Goal: Task Accomplishment & Management: Complete application form

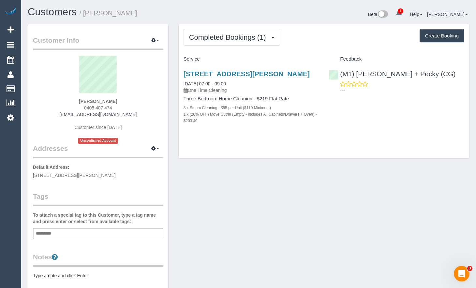
click at [422, 36] on button "Create Booking" at bounding box center [441, 36] width 45 height 14
select select "VIC"
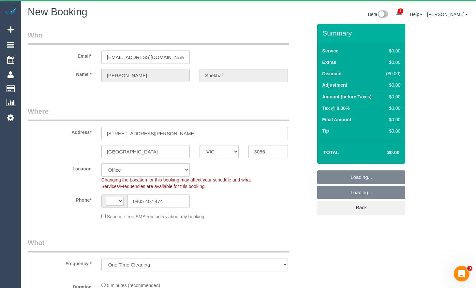
select select "object:602"
select select "string:AU"
select select "string:stripe-pm_1Ruk4c2GScqysDRVXg5qs0vn"
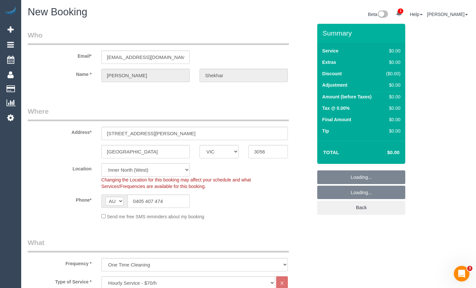
select select "88"
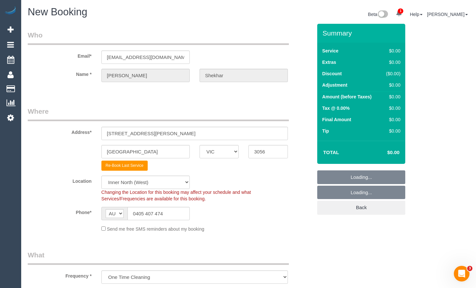
select select "object:2294"
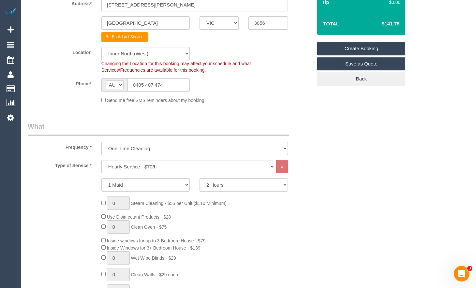
scroll to position [130, 0]
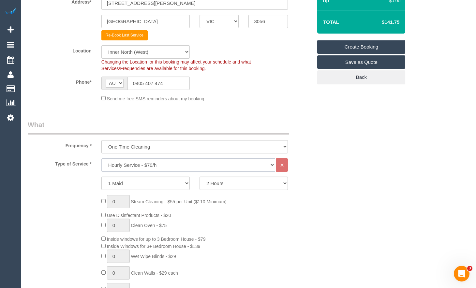
click at [219, 163] on select "Hourly Service - $70/h Hourly Service - $65/h Hourly Service - $60/h Hourly Ser…" at bounding box center [188, 164] width 174 height 13
select select "212"
click at [101, 158] on select "Hourly Service - $70/h Hourly Service - $65/h Hourly Service - $60/h Hourly Ser…" at bounding box center [188, 164] width 174 height 13
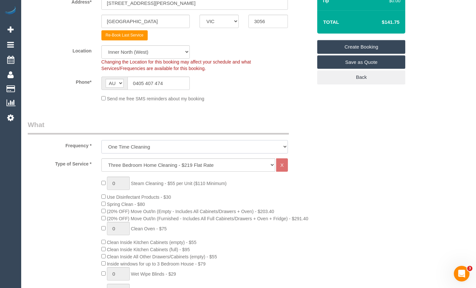
click at [217, 147] on select "One Time Cleaning Weekly - 10% Off - 10.00% (0% for the First Booking) Fortnigh…" at bounding box center [194, 146] width 186 height 13
select select "object:2295"
click at [101, 140] on select "One Time Cleaning Weekly - 10% Off - 10.00% (0% for the First Booking) Fortnigh…" at bounding box center [194, 146] width 186 height 13
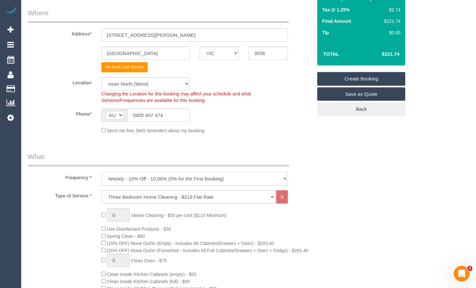
scroll to position [98, 0]
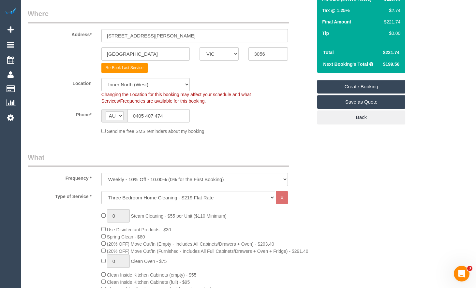
click at [247, 200] on select "Hourly Service - $70/h Hourly Service - $65/h Hourly Service - $60/h Hourly Ser…" at bounding box center [188, 197] width 174 height 13
select select "211"
click at [101, 191] on select "Hourly Service - $70/h Hourly Service - $65/h Hourly Service - $60/h Hourly Ser…" at bounding box center [188, 197] width 174 height 13
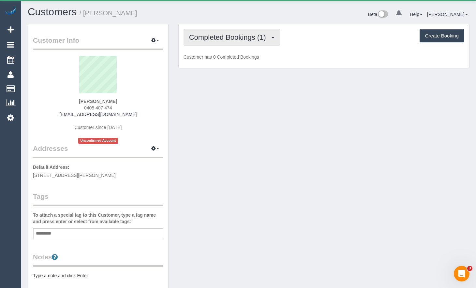
click at [248, 40] on button "Completed Bookings (1)" at bounding box center [231, 37] width 96 height 17
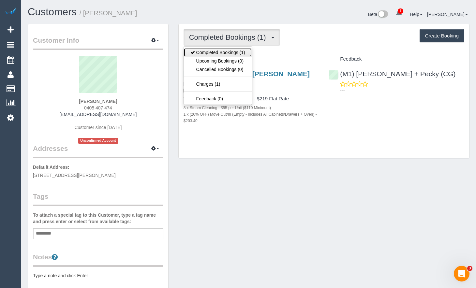
click at [243, 51] on link "Completed Bookings (1)" at bounding box center [218, 52] width 68 height 8
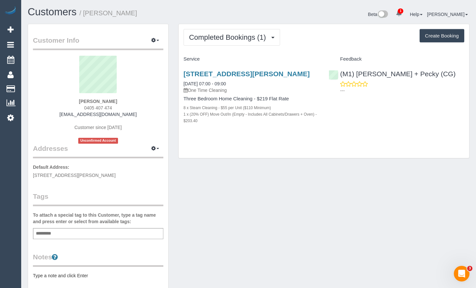
click at [332, 113] on div "[STREET_ADDRESS][PERSON_NAME] [DATE] 07:00 - 09:00 One Time Cleaning Three Bedr…" at bounding box center [324, 101] width 290 height 72
click at [464, 47] on div "Completed Bookings (1) Completed Bookings (1) Upcoming Bookings (0) Cancelled B…" at bounding box center [324, 91] width 290 height 134
click at [299, 77] on link "[STREET_ADDRESS][PERSON_NAME]" at bounding box center [246, 73] width 126 height 7
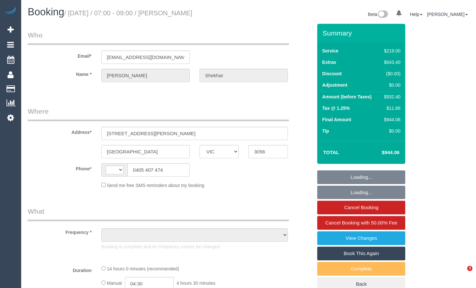
select select "VIC"
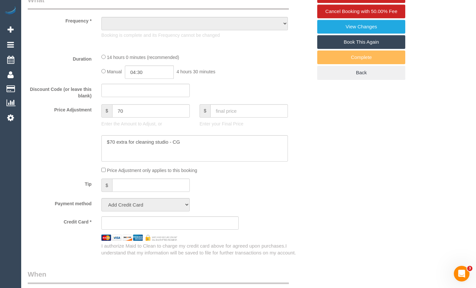
scroll to position [228, 0]
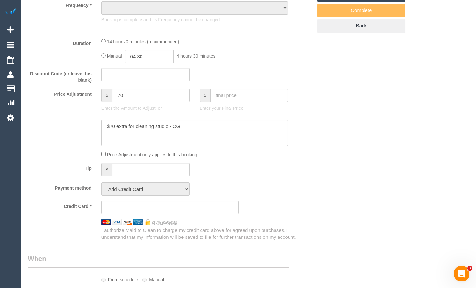
select select "string:AU"
select select "object:706"
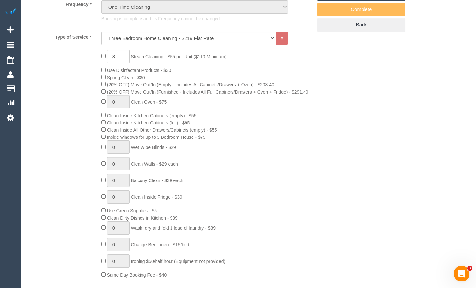
select select "string:stripe-pm_1Ruk4c2GScqysDRVXg5qs0vn"
select select "number:28"
select select "number:16"
select select "number:18"
select select "number:36"
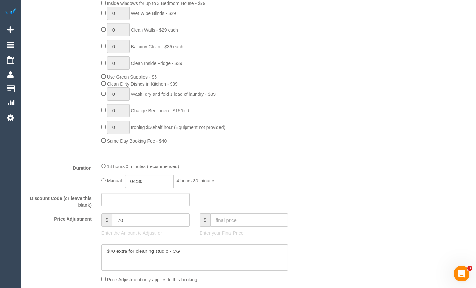
select select "object:1737"
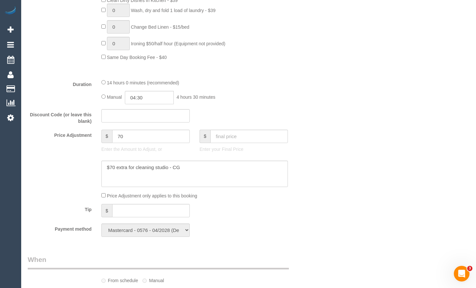
scroll to position [488, 0]
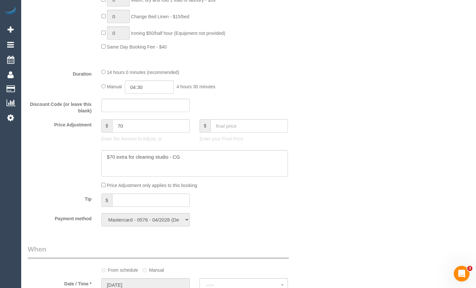
select select "spot1"
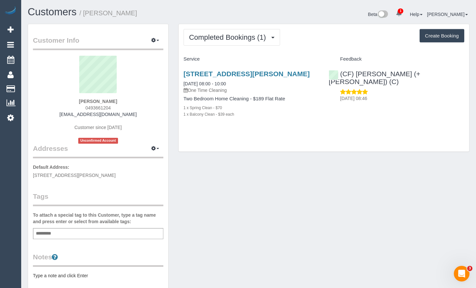
drag, startPoint x: 73, startPoint y: 113, endPoint x: 59, endPoint y: 104, distance: 17.2
click at [49, 112] on div "James Marten 0493661204 jamesmarten1994@gmail.com Customer since 2025 Unconfirm…" at bounding box center [98, 100] width 130 height 88
copy link "jamesmarten1994@gmail.com"
click at [465, 79] on div "(CF) Karina (+ Darly) (C) 29/07/2025 08:46" at bounding box center [396, 85] width 145 height 40
click at [14, 25] on link "Add Booking" at bounding box center [10, 29] width 21 height 15
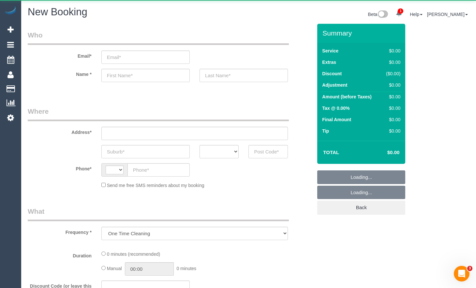
select select "object:1003"
select select "string:AU"
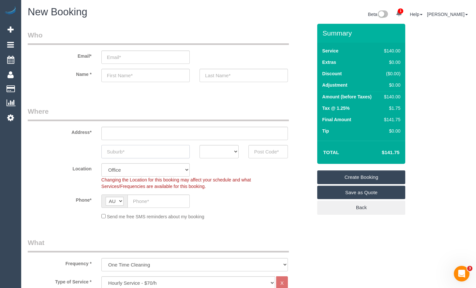
drag, startPoint x: 151, startPoint y: 153, endPoint x: 173, endPoint y: 154, distance: 22.2
click at [152, 153] on input "text" at bounding box center [145, 151] width 88 height 13
paste input "Pascoe vale"
type input "Pascoe vale"
click at [229, 156] on select "ACT NSW NT QLD SA TAS VIC WA" at bounding box center [218, 151] width 39 height 13
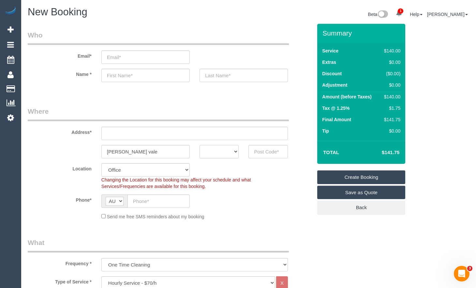
select select "VIC"
click at [199, 145] on select "ACT NSW NT QLD SA TAS VIC WA" at bounding box center [218, 151] width 39 height 13
drag, startPoint x: 268, startPoint y: 153, endPoint x: 278, endPoint y: 143, distance: 13.8
click at [269, 152] on input "text" at bounding box center [267, 151] width 39 height 13
type input "3044"
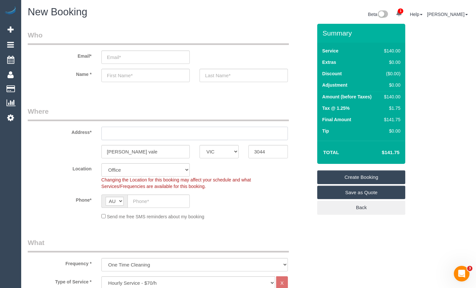
click at [228, 136] on input "text" at bounding box center [194, 133] width 186 height 13
type input "1"
drag, startPoint x: 239, startPoint y: 189, endPoint x: 182, endPoint y: 250, distance: 82.8
click at [239, 189] on div "Changing the Location for this booking may affect your schedule and what Servic…" at bounding box center [194, 183] width 196 height 13
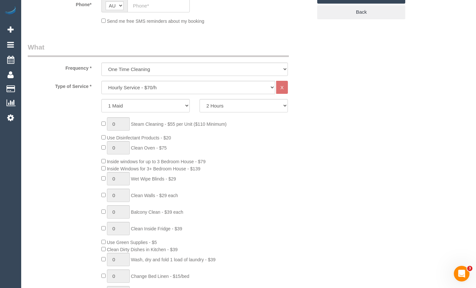
select select "61"
select select "object:2279"
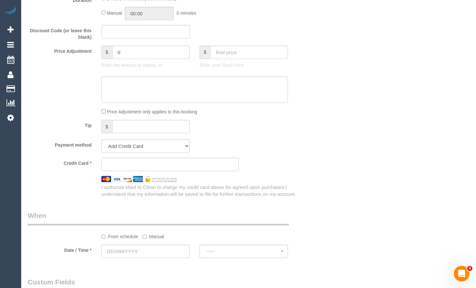
scroll to position [619, 0]
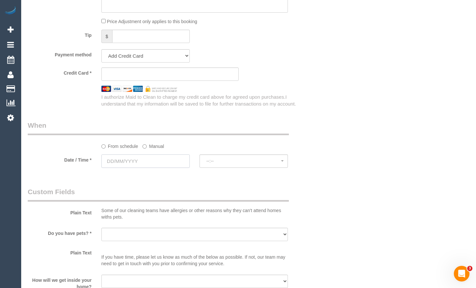
click at [153, 160] on input "text" at bounding box center [145, 160] width 88 height 13
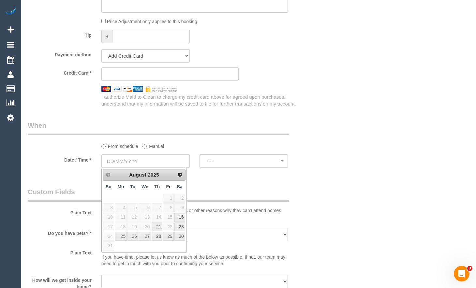
click at [470, 41] on div "Who Email* Name * Where Address* 1 Pascoe vale ACT NSW NT QLD SA TAS VIC WA 304…" at bounding box center [248, 2] width 451 height 1194
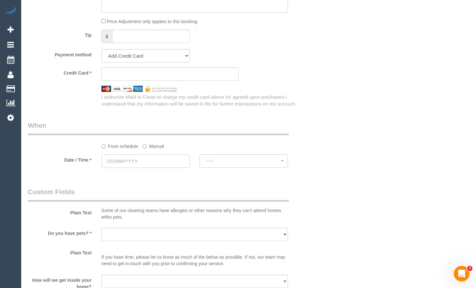
click at [162, 161] on input "text" at bounding box center [145, 160] width 88 height 13
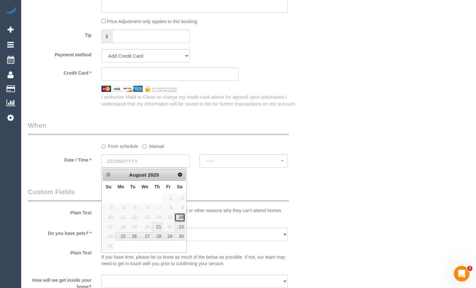
click at [179, 216] on link "16" at bounding box center [179, 217] width 11 height 9
type input "16/08/2025"
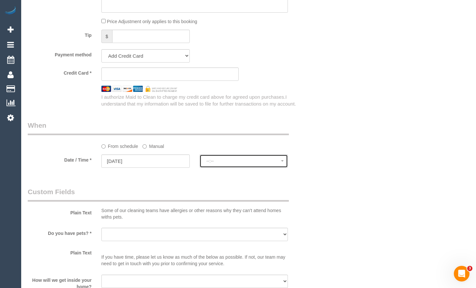
click at [243, 162] on span "--:--" at bounding box center [243, 160] width 75 height 5
select select "spot1"
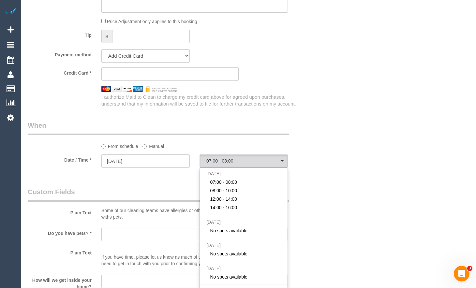
click at [308, 110] on div "Who Email* Name * Where Address* 1 Pascoe vale ACT NSW NT QLD SA TAS VIC WA 304…" at bounding box center [170, 2] width 294 height 1194
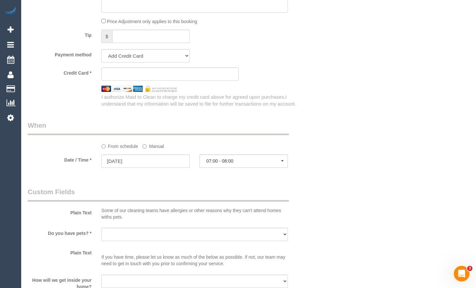
click at [455, 86] on div "Who Email* Name * Where Address* 1 Pascoe vale ACT NSW NT QLD SA TAS VIC WA 304…" at bounding box center [249, 2] width 442 height 1194
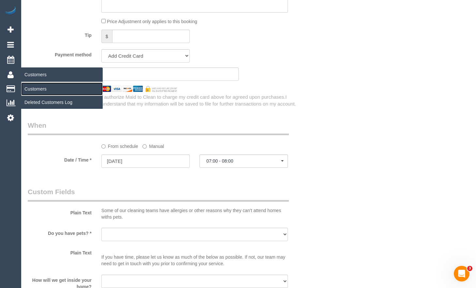
click at [33, 88] on link "Customers" at bounding box center [61, 88] width 81 height 13
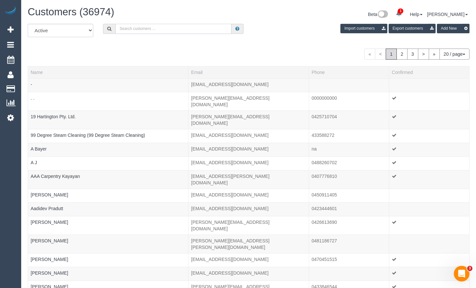
click at [132, 30] on input "text" at bounding box center [173, 29] width 116 height 10
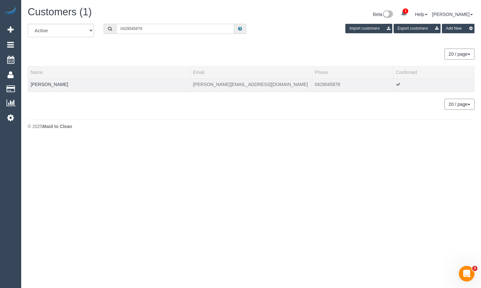
type input "0429045878"
click at [43, 87] on td "Lei Rangihuna" at bounding box center [109, 85] width 162 height 14
click at [56, 86] on link "Lei Rangihuna" at bounding box center [49, 84] width 37 height 5
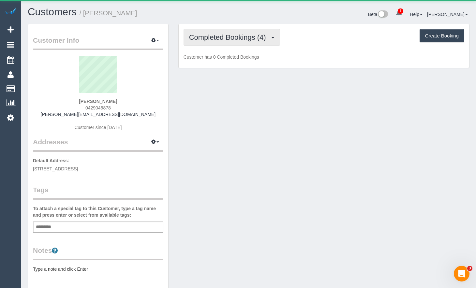
click at [239, 39] on span "Completed Bookings (4)" at bounding box center [229, 37] width 80 height 8
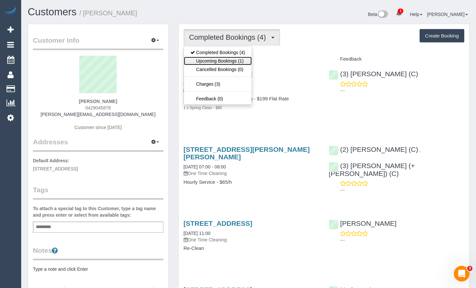
click at [242, 65] on link "Upcoming Bookings (1)" at bounding box center [218, 61] width 68 height 8
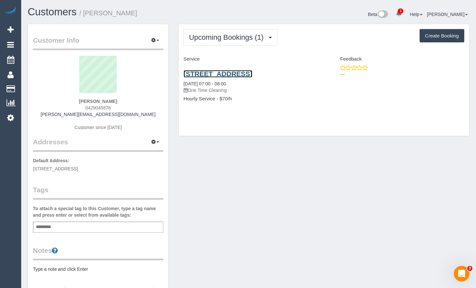
click at [252, 73] on link "50 Sunningdale Dve, Hillside, VIC 3037" at bounding box center [217, 73] width 69 height 7
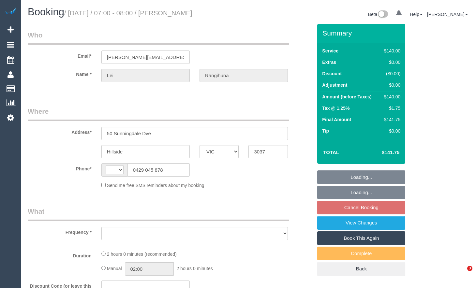
select select "VIC"
select select "string:AU"
select select "string:stripe-pm_1PqppR2GScqysDRVChS9sRwO"
select select "number:29"
select select "number:14"
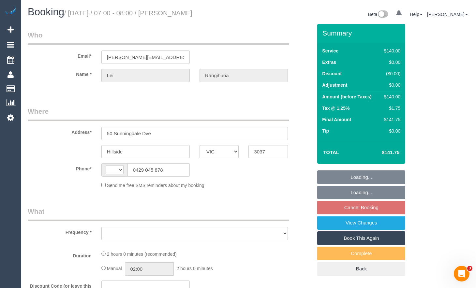
select select "number:19"
select select "number:36"
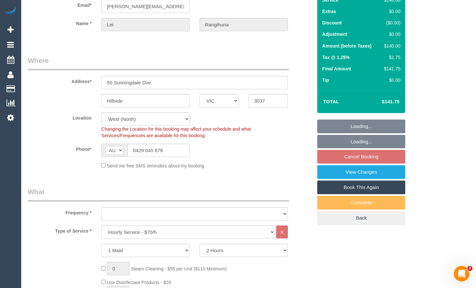
select select "object:1459"
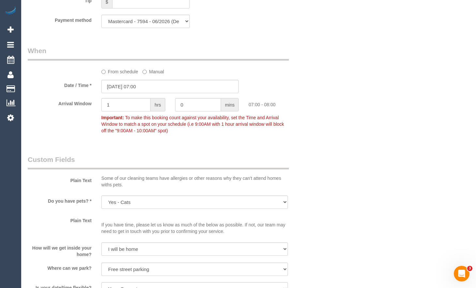
scroll to position [655, 0]
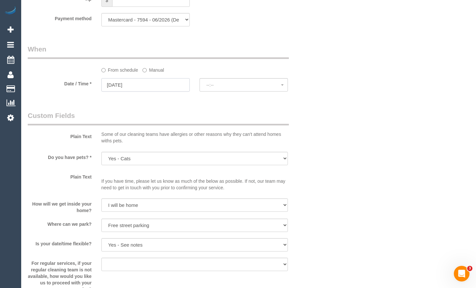
click at [128, 85] on input "20/08/2025" at bounding box center [145, 84] width 88 height 13
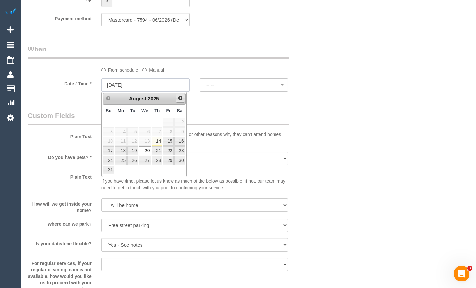
select select "spot14"
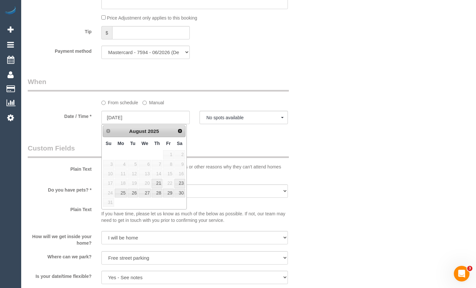
click at [349, 122] on div "Who Email* leilani@my.com Name * Lei Rangihuna Where Address* 50 Sunningdale Dv…" at bounding box center [249, 40] width 442 height 1278
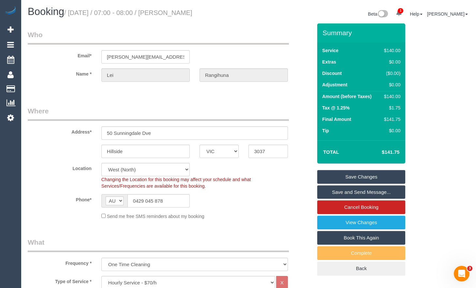
scroll to position [0, 0]
